Goal: Task Accomplishment & Management: Use online tool/utility

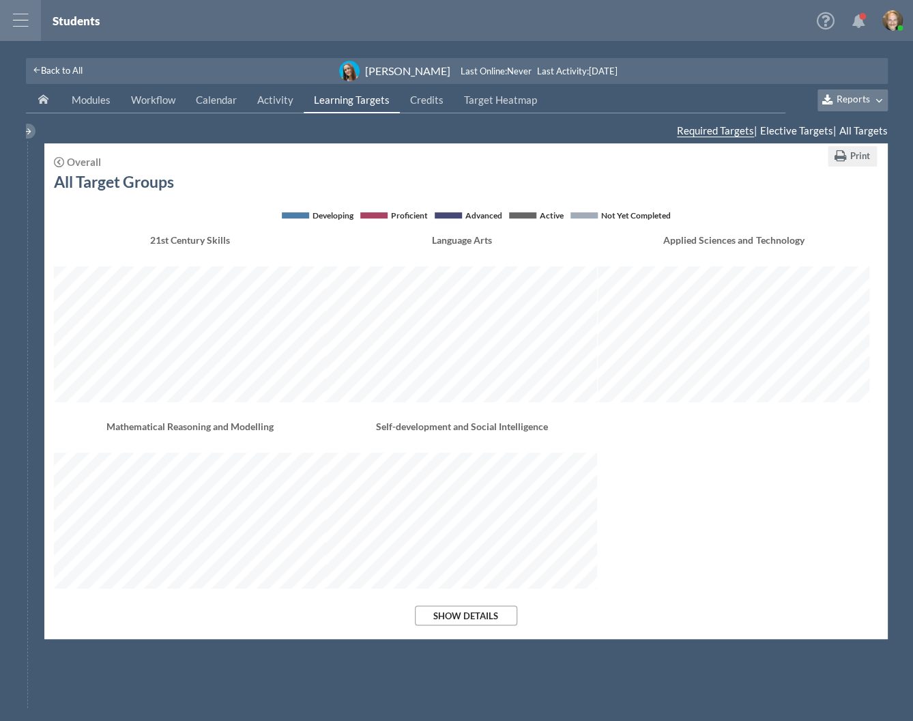
click at [65, 163] on div at bounding box center [60, 162] width 13 height 11
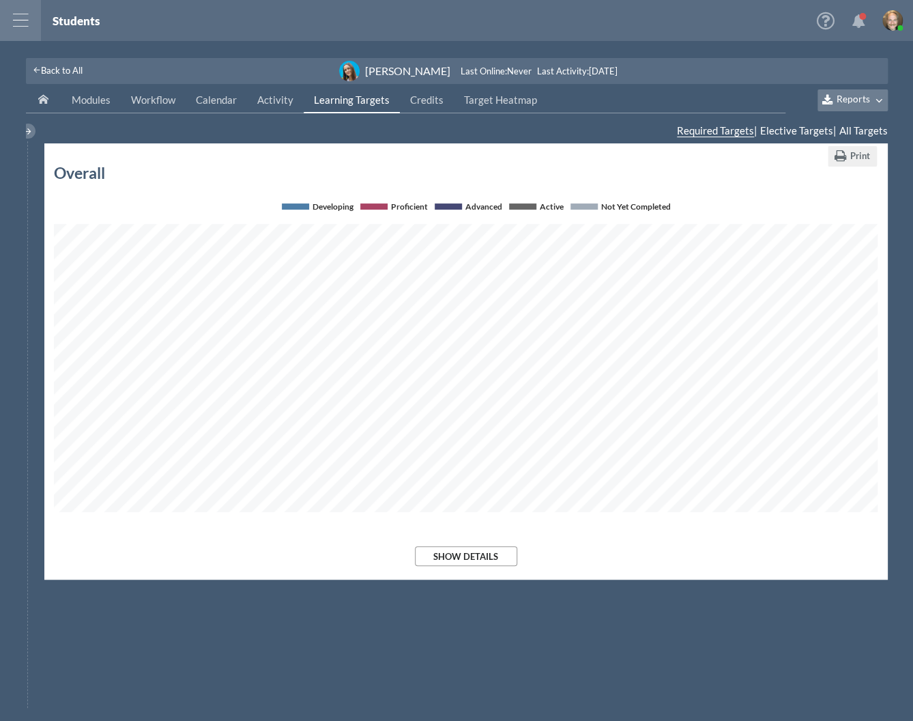
scroll to position [313, 824]
click at [867, 96] on span "Reports" at bounding box center [853, 100] width 33 height 12
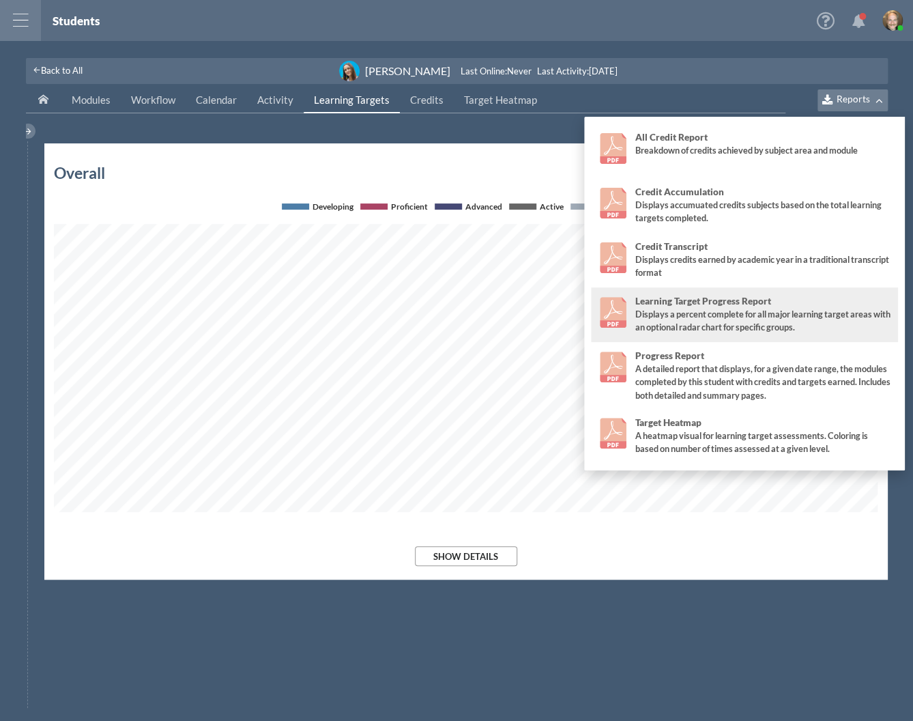
click at [609, 313] on img at bounding box center [613, 312] width 31 height 31
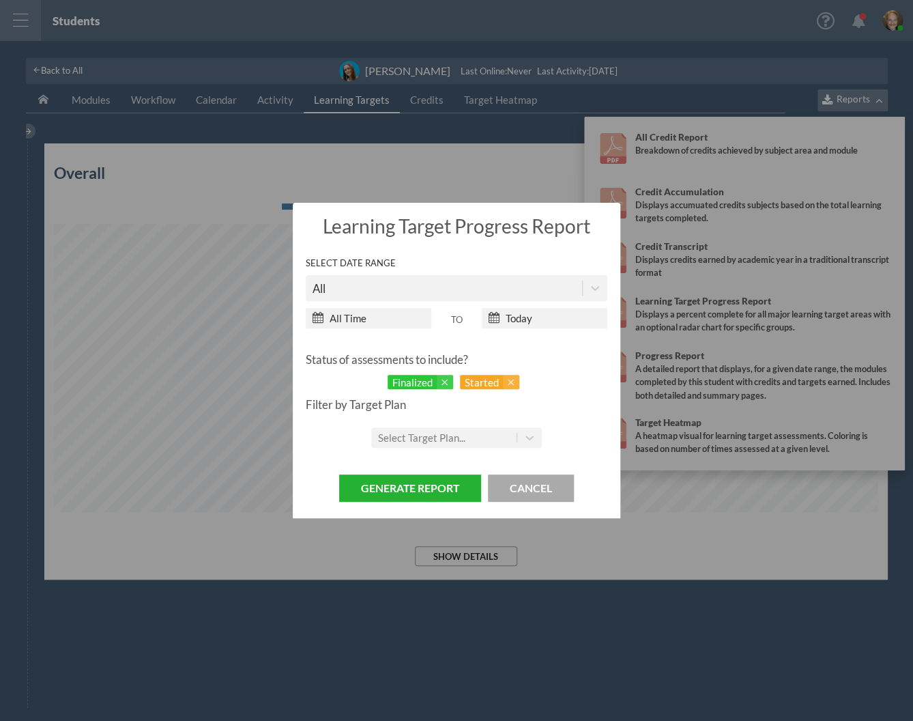
click at [460, 486] on button "Generate Report" at bounding box center [410, 488] width 142 height 28
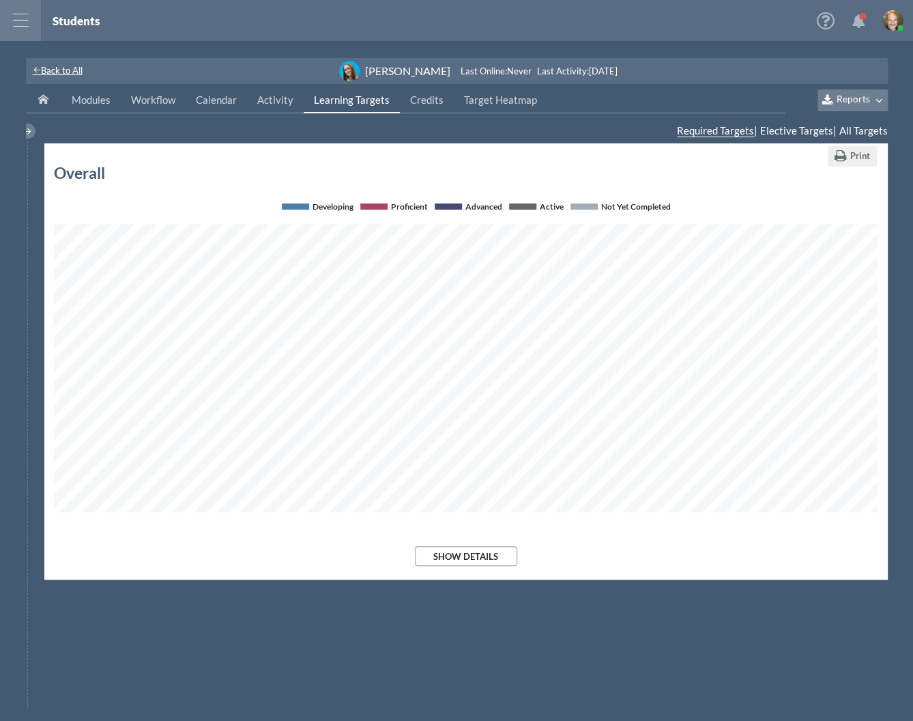
click at [53, 70] on span "Back to All" at bounding box center [62, 70] width 42 height 11
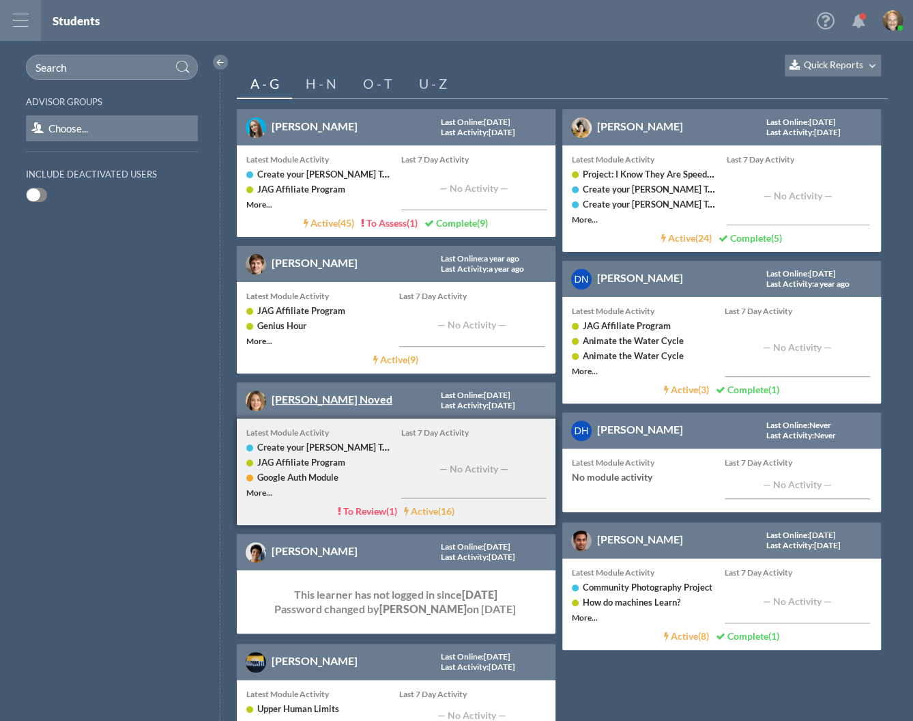
click at [298, 400] on link "[PERSON_NAME] Noved" at bounding box center [332, 398] width 121 height 13
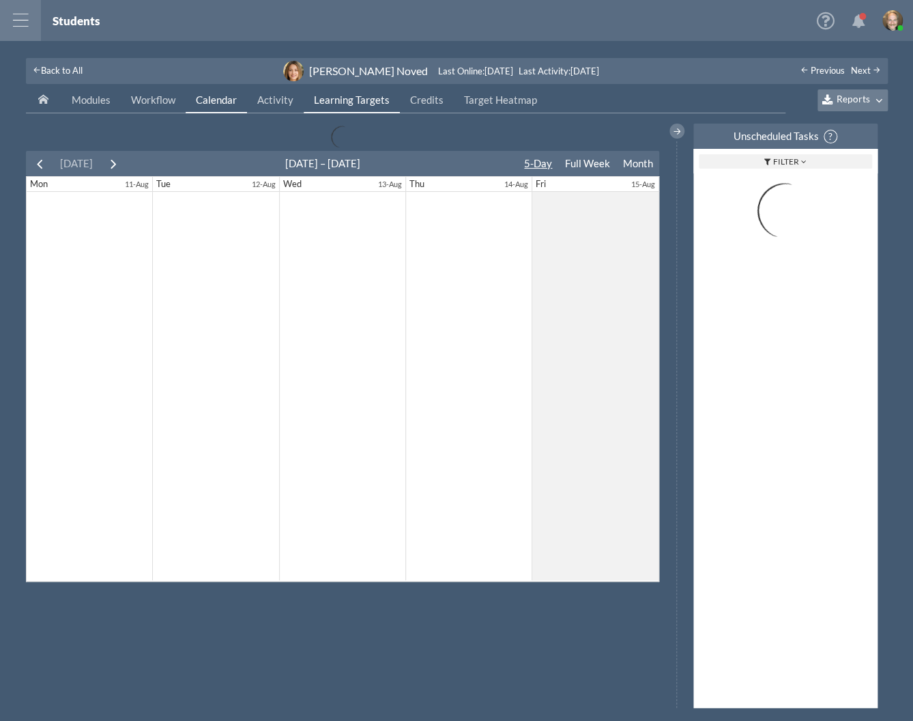
click at [354, 97] on span "Learning Targets" at bounding box center [352, 100] width 76 height 12
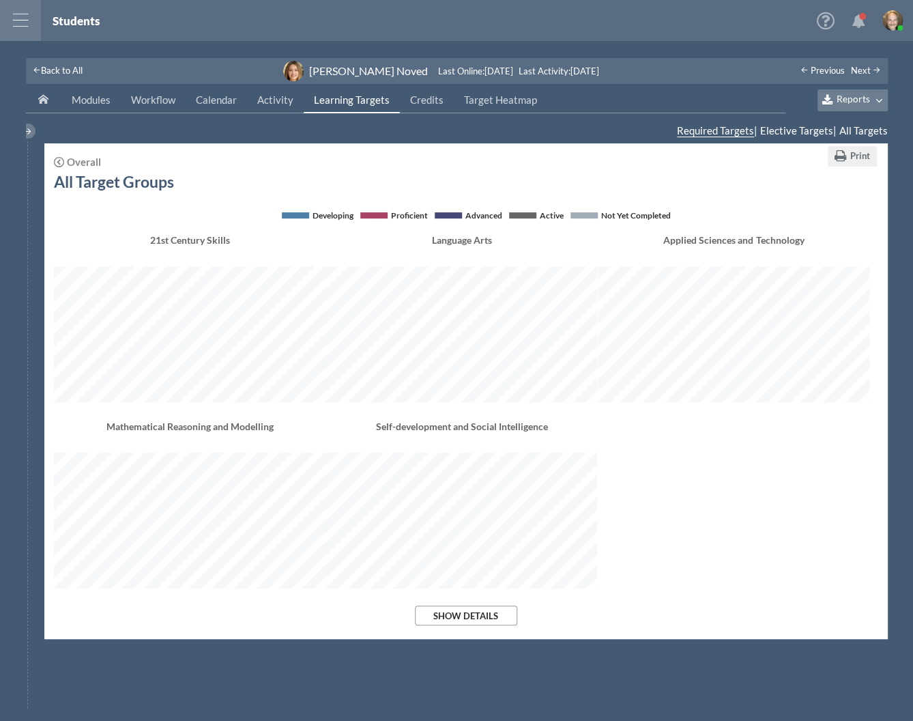
scroll to position [448, 824]
click at [863, 96] on span "Reports" at bounding box center [853, 100] width 33 height 12
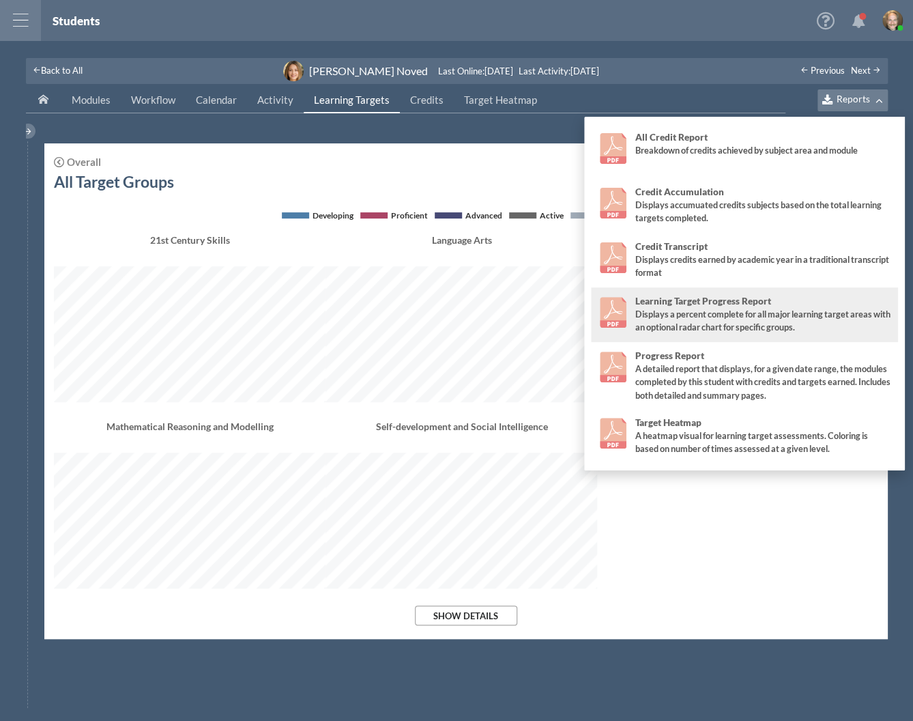
click at [795, 311] on div "Displays a percent complete for all major learning target areas with an optiona…" at bounding box center [763, 321] width 257 height 26
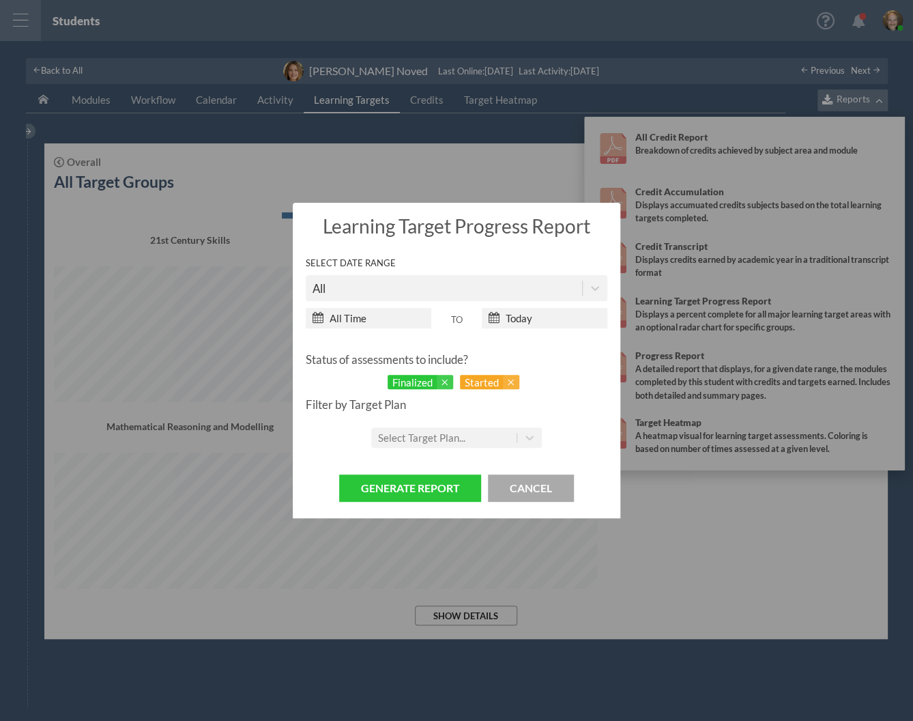
click at [445, 437] on div "Select Target Plan..." at bounding box center [421, 437] width 87 height 12
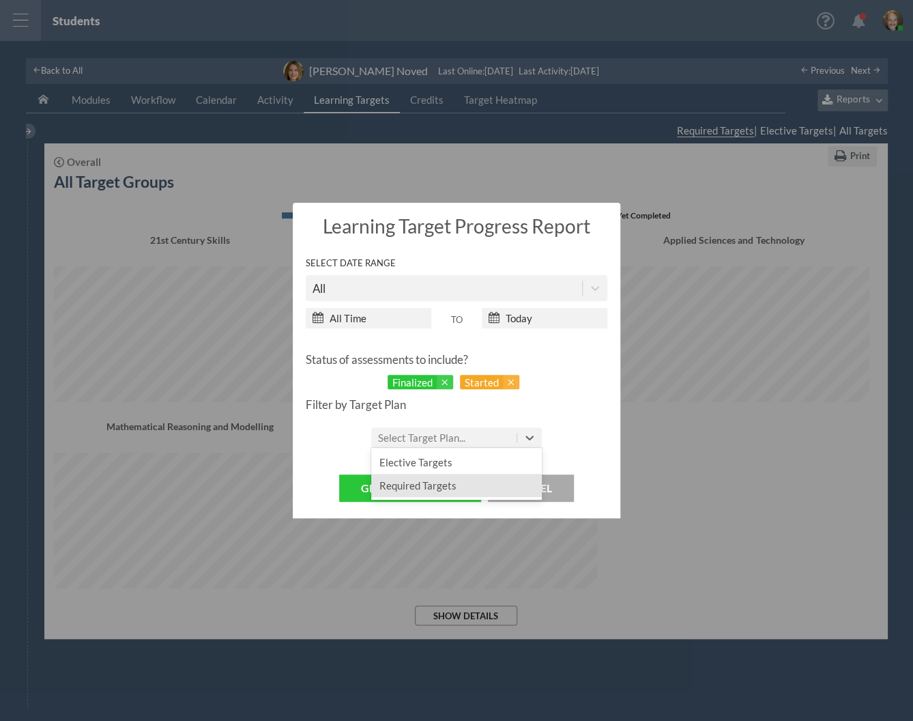
click at [428, 479] on div "Required Targets" at bounding box center [456, 485] width 171 height 23
click at [388, 489] on button "Generate Report" at bounding box center [410, 488] width 142 height 28
